Goal: Find specific page/section: Find specific page/section

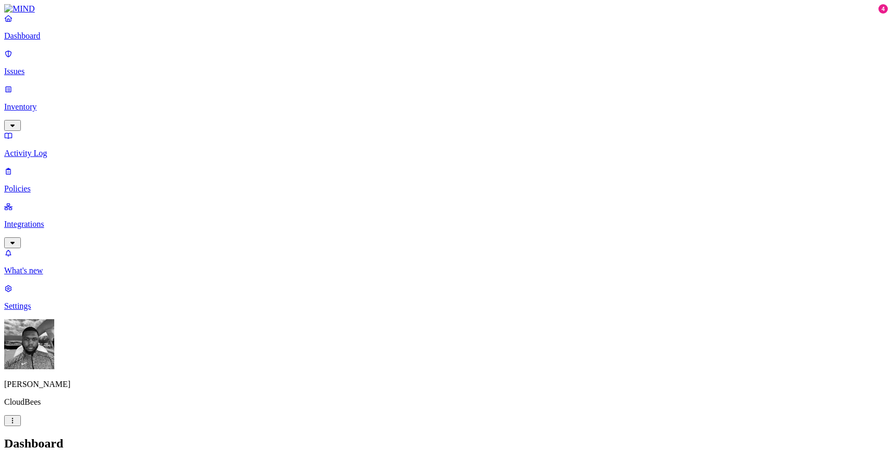
click at [23, 60] on link "Issues" at bounding box center [446, 62] width 884 height 27
click at [56, 102] on p "Inventory" at bounding box center [446, 106] width 884 height 9
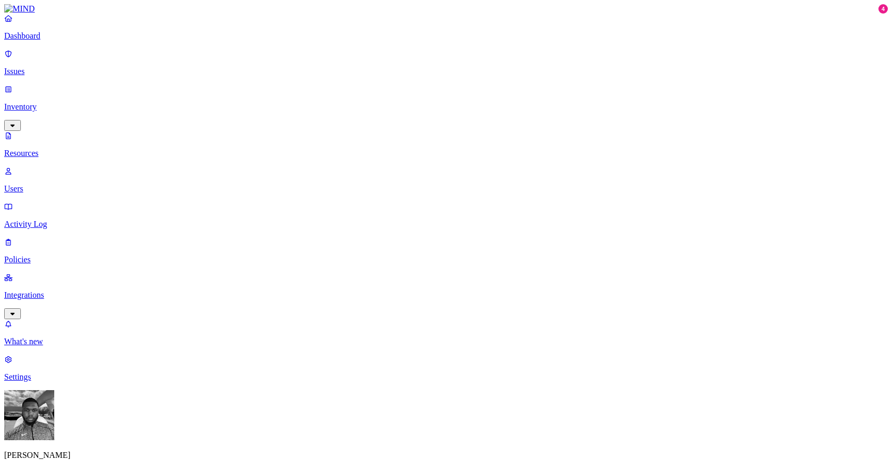
click at [23, 220] on p "Activity Log" at bounding box center [446, 224] width 884 height 9
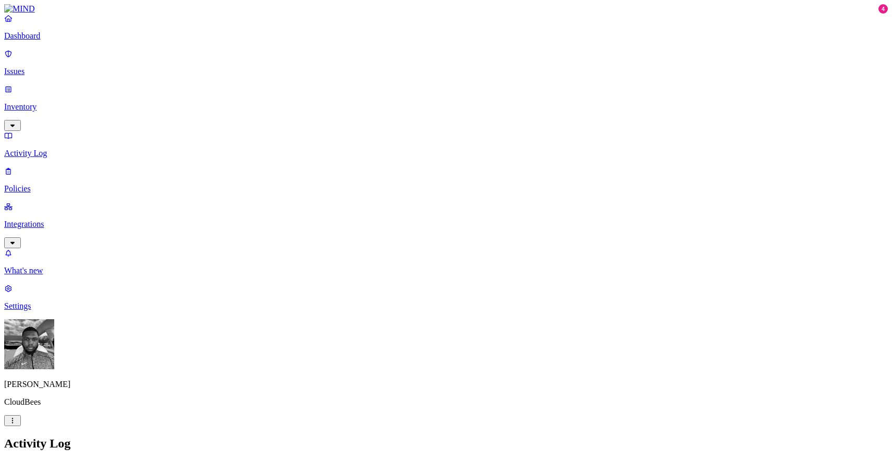
click at [49, 89] on link "Inventory" at bounding box center [446, 106] width 884 height 45
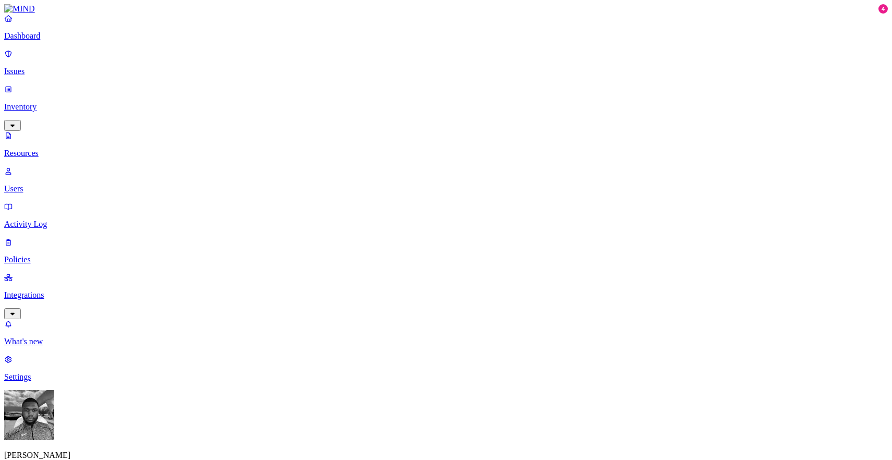
type input "okta"
